Goal: Task Accomplishment & Management: Complete application form

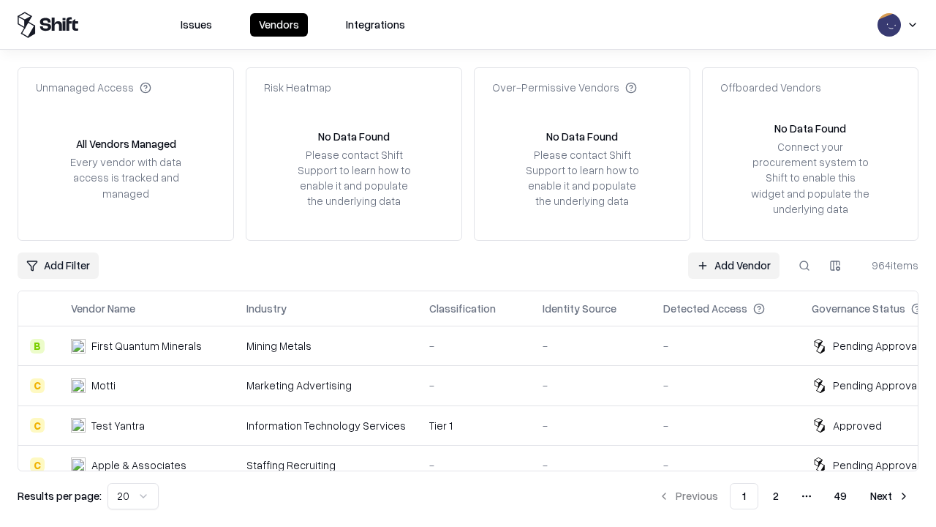
click at [734, 265] on link "Add Vendor" at bounding box center [733, 265] width 91 height 26
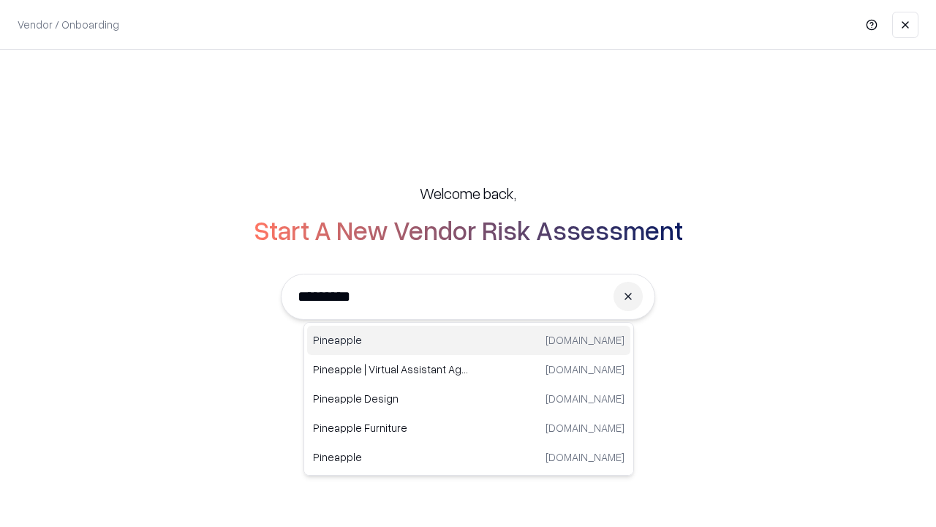
click at [469, 340] on div "Pineapple [DOMAIN_NAME]" at bounding box center [468, 340] width 323 height 29
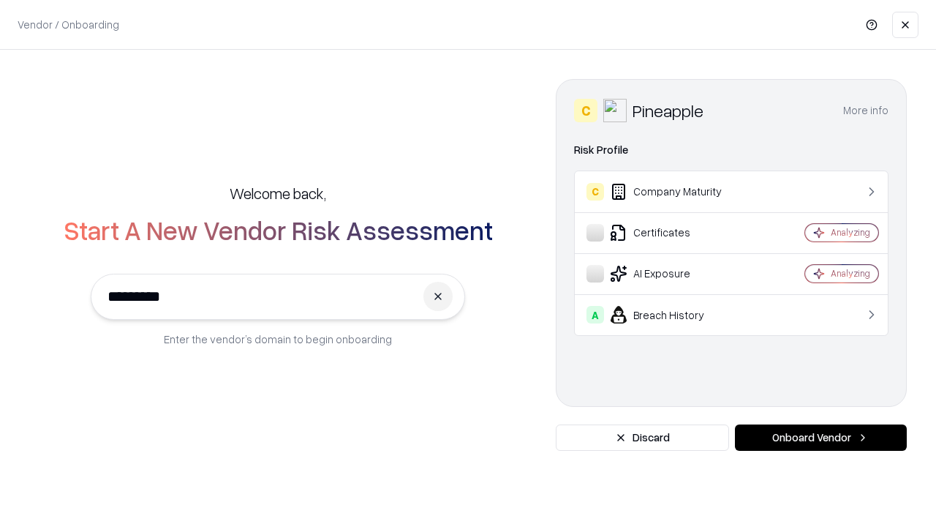
type input "*********"
click at [821, 437] on button "Onboard Vendor" at bounding box center [821, 437] width 172 height 26
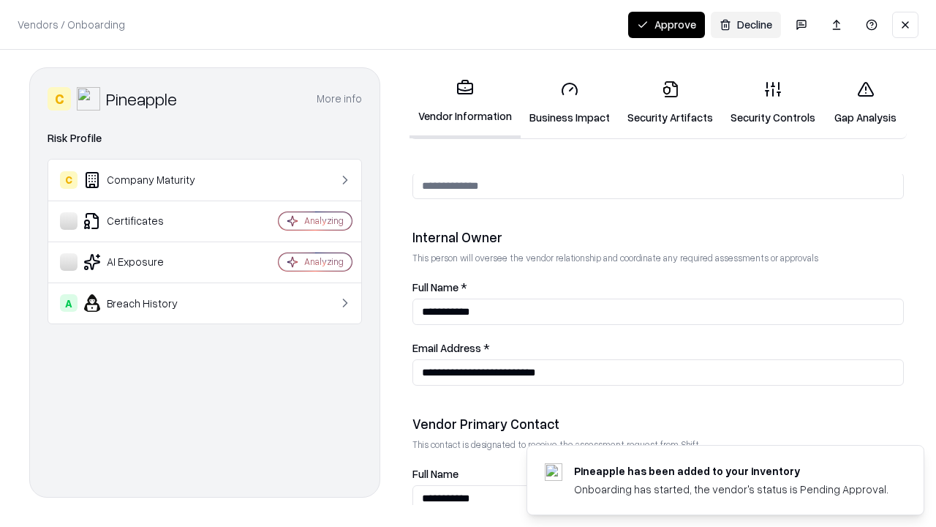
scroll to position [758, 0]
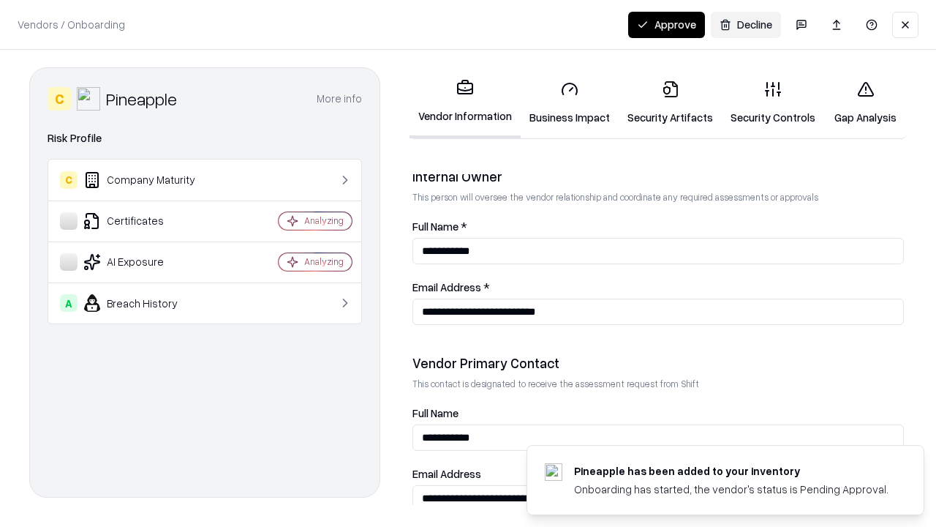
click at [670, 102] on link "Security Artifacts" at bounding box center [670, 103] width 103 height 68
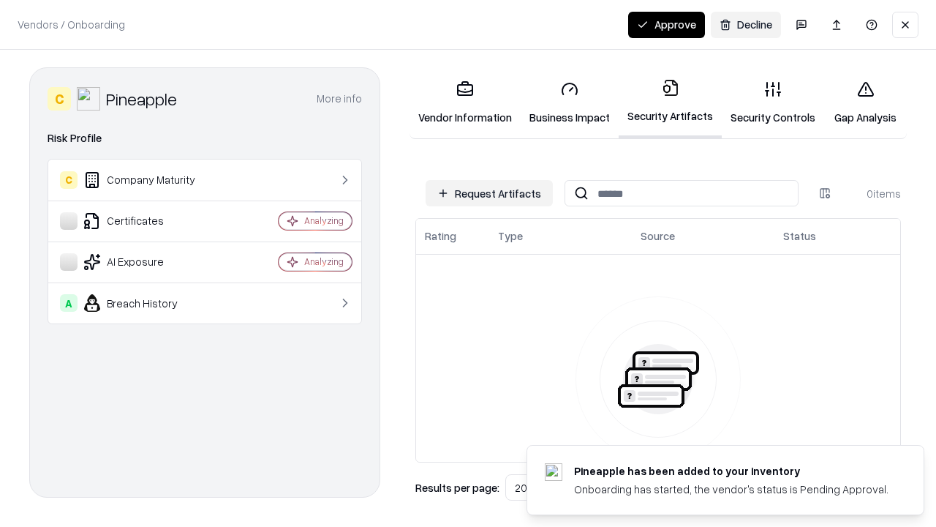
click at [489, 193] on button "Request Artifacts" at bounding box center [489, 193] width 127 height 26
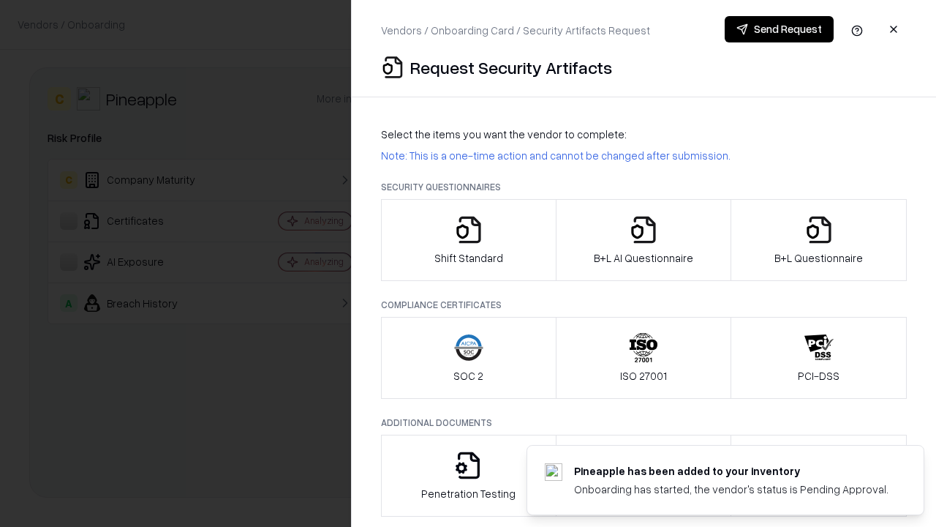
click at [819, 240] on icon "button" at bounding box center [819, 229] width 29 height 29
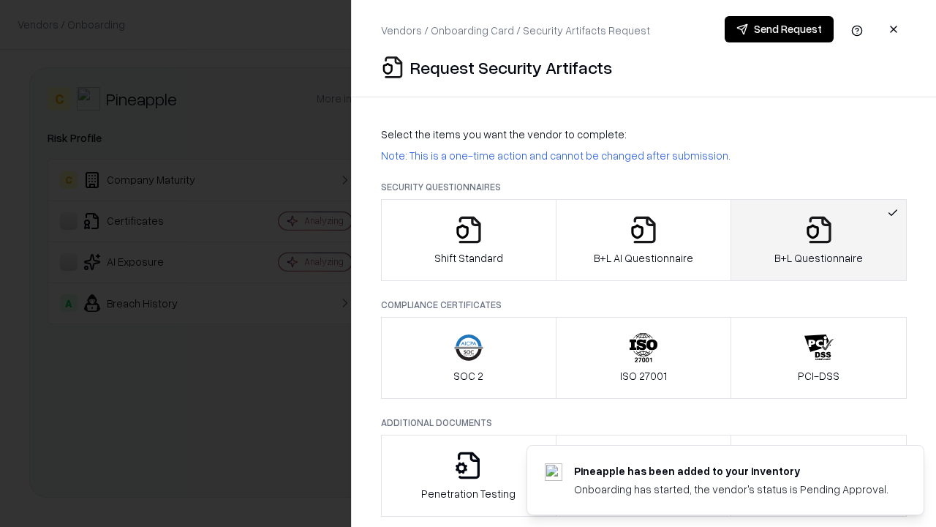
click at [643, 240] on icon "button" at bounding box center [643, 229] width 29 height 29
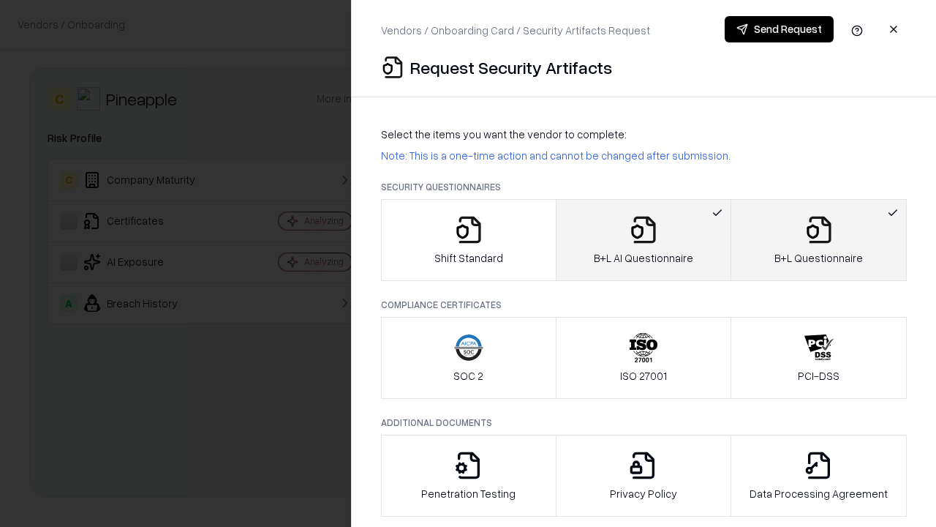
click at [779, 29] on button "Send Request" at bounding box center [779, 29] width 109 height 26
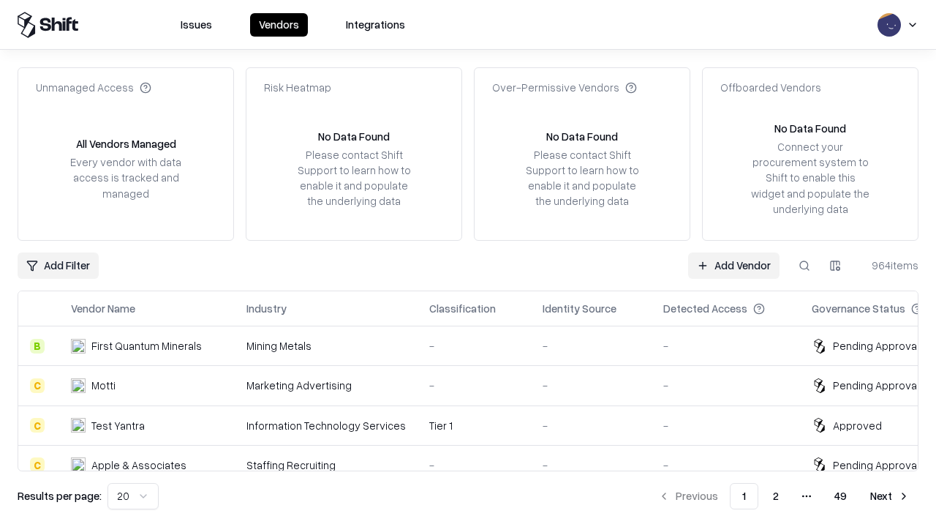
click at [805, 265] on button at bounding box center [805, 265] width 26 height 26
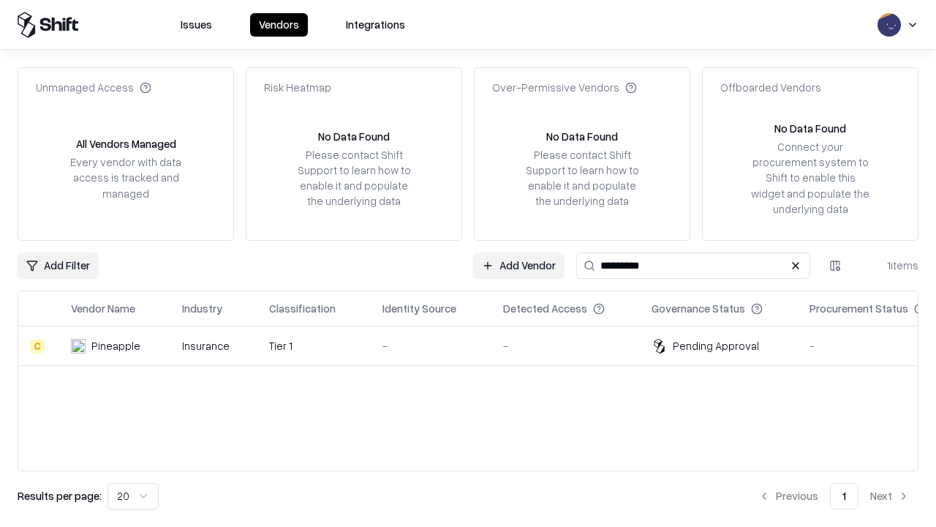
type input "*********"
click at [477, 345] on div "-" at bounding box center [431, 345] width 97 height 15
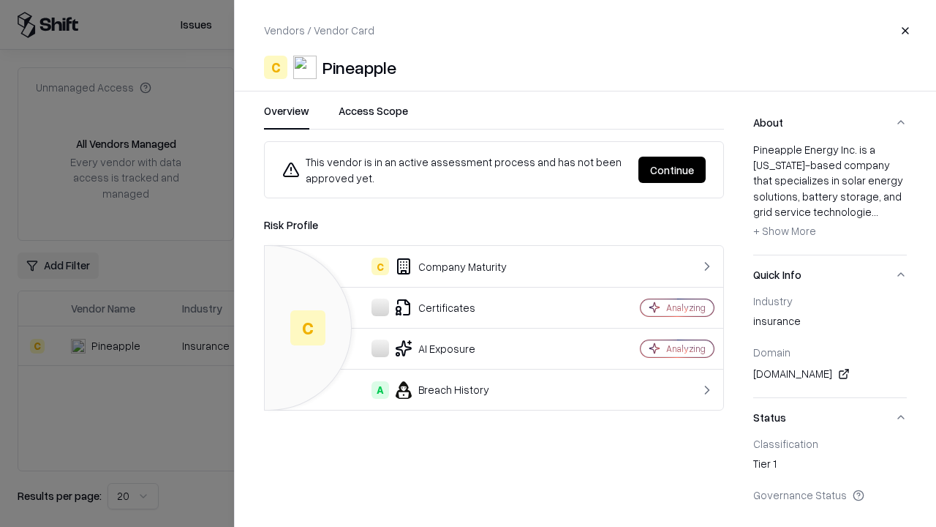
click at [672, 170] on button "Continue" at bounding box center [672, 170] width 67 height 26
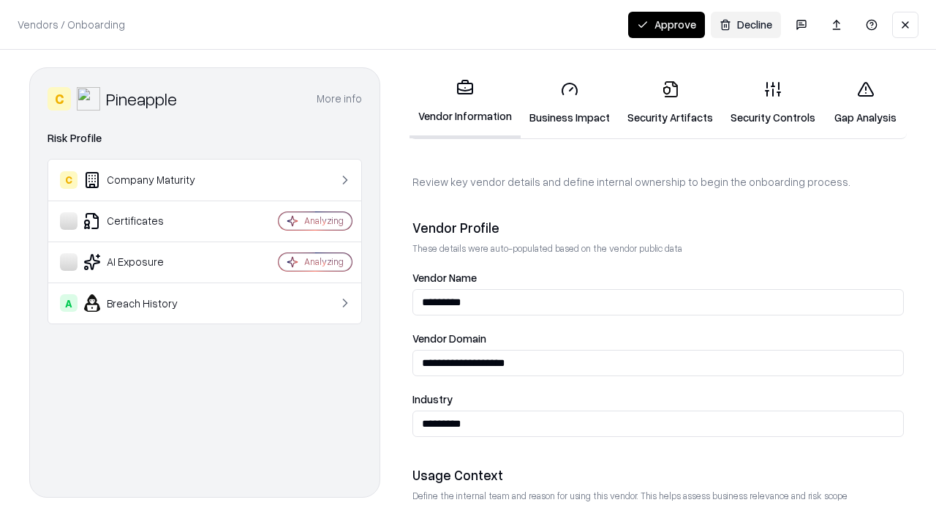
click at [670, 102] on link "Security Artifacts" at bounding box center [670, 103] width 103 height 68
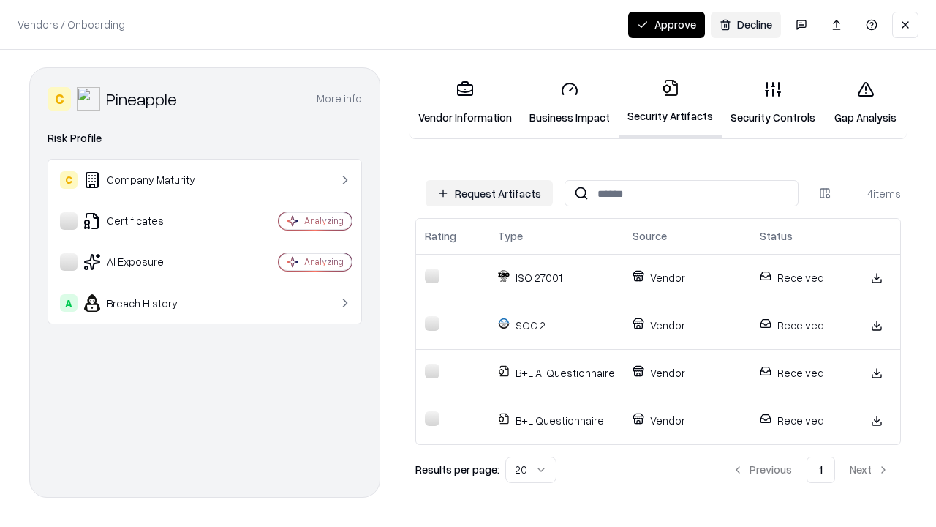
click at [666, 24] on button "Approve" at bounding box center [666, 25] width 77 height 26
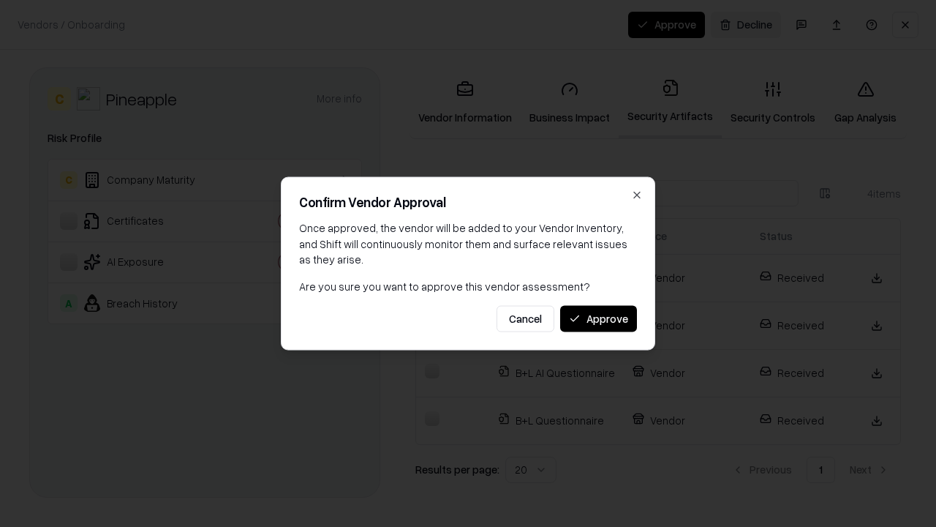
click at [598, 318] on button "Approve" at bounding box center [598, 318] width 77 height 26
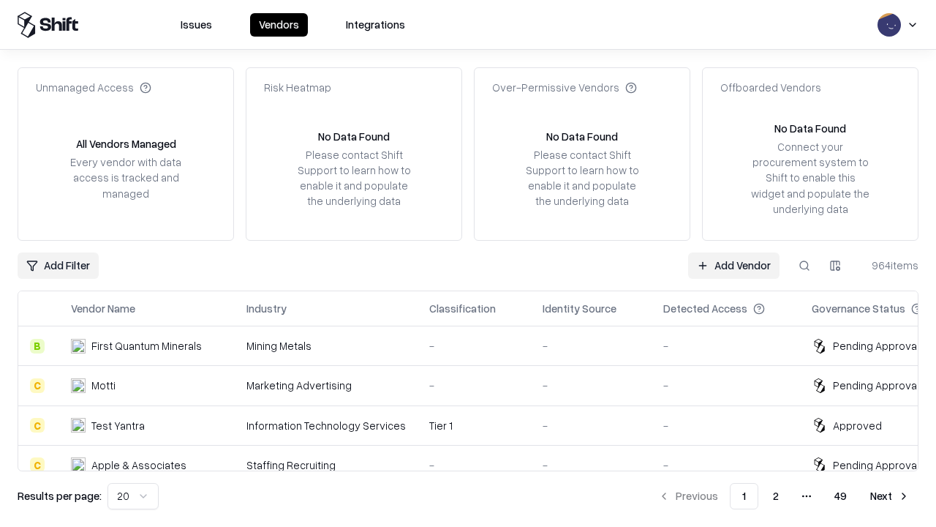
type input "*********"
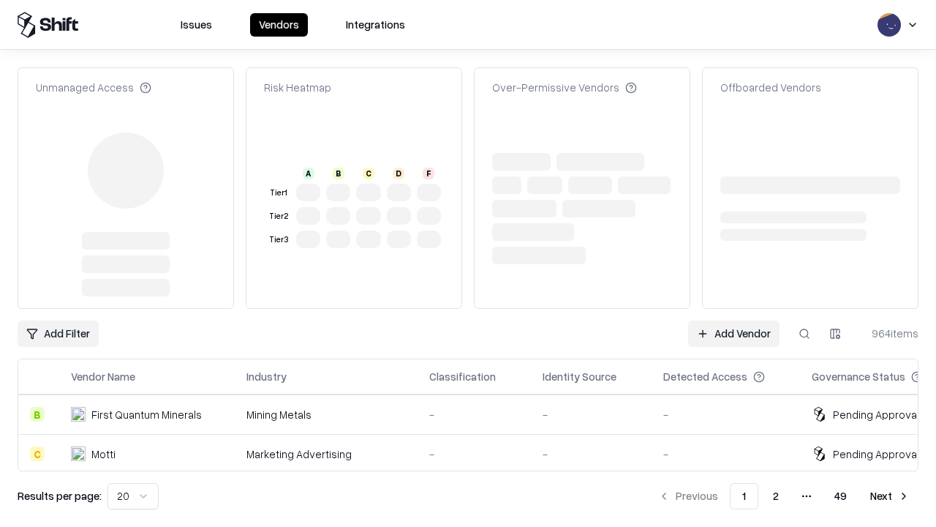
click at [734, 320] on link "Add Vendor" at bounding box center [733, 333] width 91 height 26
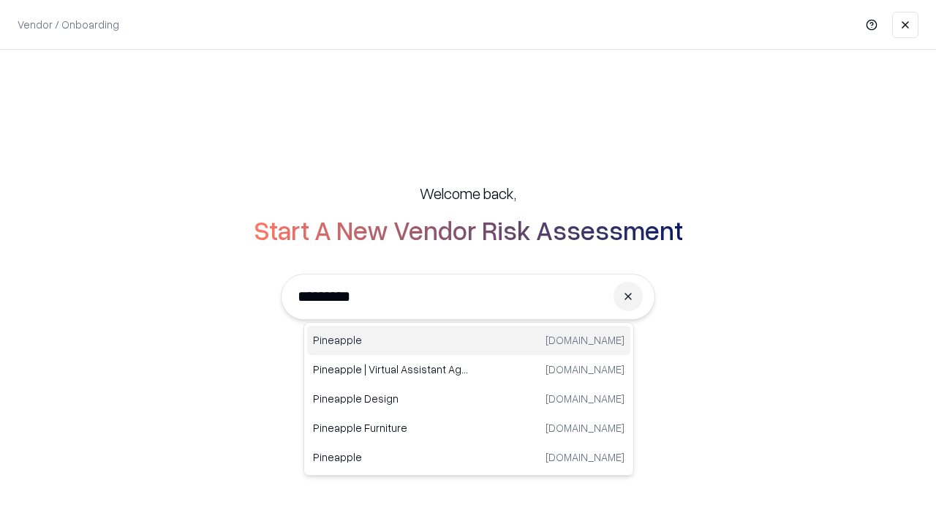
click at [469, 340] on div "Pineapple [DOMAIN_NAME]" at bounding box center [468, 340] width 323 height 29
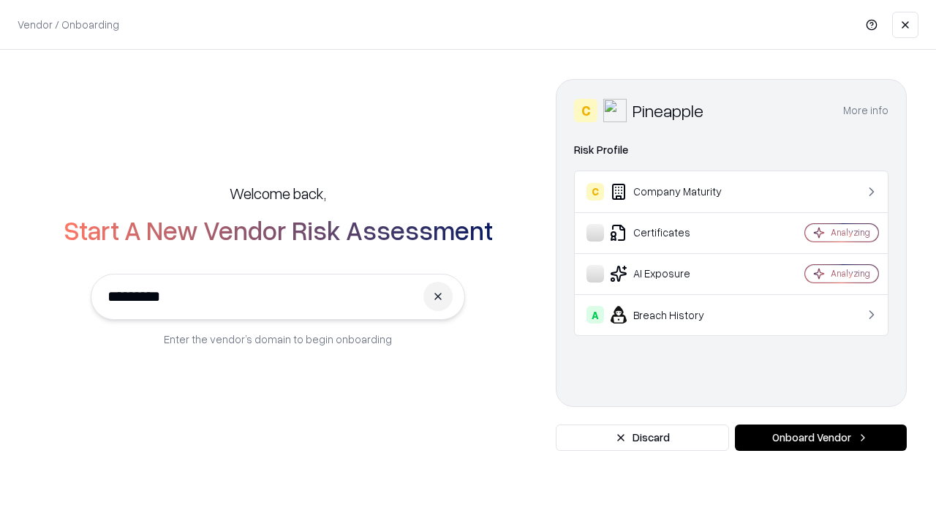
type input "*********"
click at [821, 437] on button "Onboard Vendor" at bounding box center [821, 437] width 172 height 26
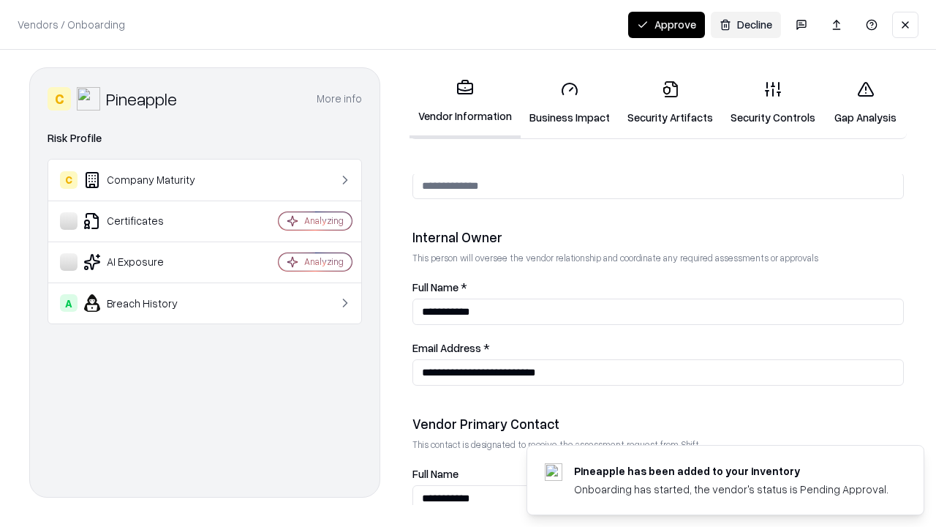
scroll to position [758, 0]
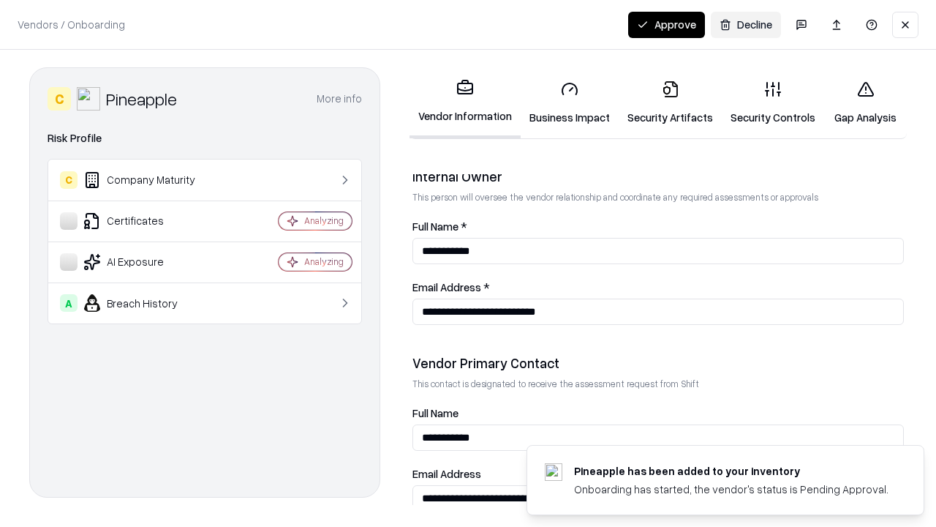
click at [666, 24] on button "Approve" at bounding box center [666, 25] width 77 height 26
